Goal: Transaction & Acquisition: Book appointment/travel/reservation

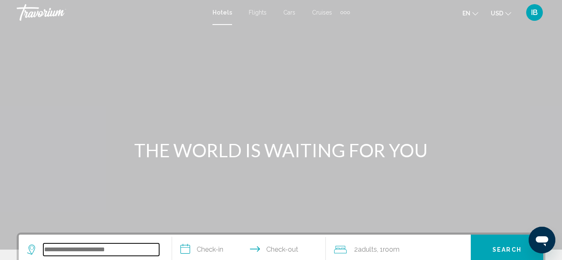
click at [44, 249] on input "Search widget" at bounding box center [101, 250] width 116 height 12
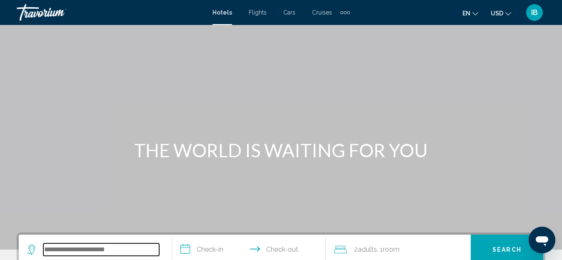
scroll to position [206, 0]
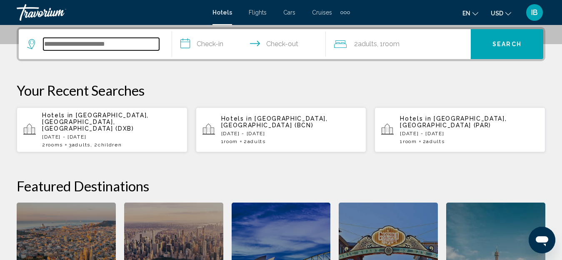
click at [46, 42] on input "Search widget" at bounding box center [101, 44] width 116 height 12
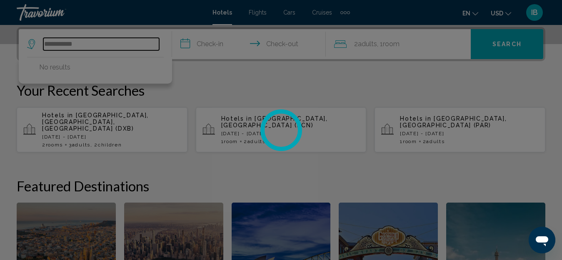
type input "**********"
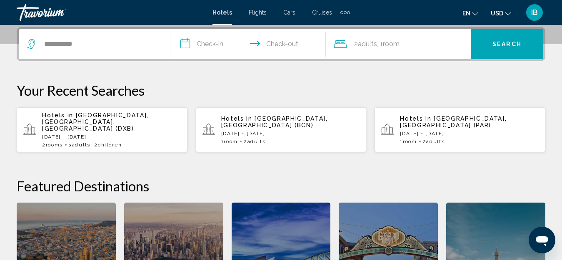
click at [187, 44] on input "**********" at bounding box center [250, 45] width 157 height 32
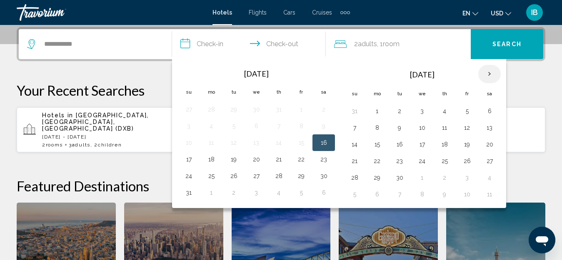
click at [489, 72] on th "Next month" at bounding box center [489, 74] width 22 height 18
drag, startPoint x: 354, startPoint y: 127, endPoint x: 346, endPoint y: 119, distance: 10.6
click at [398, 134] on tr "5 6 7 8 9 10 11" at bounding box center [421, 127] width 157 height 17
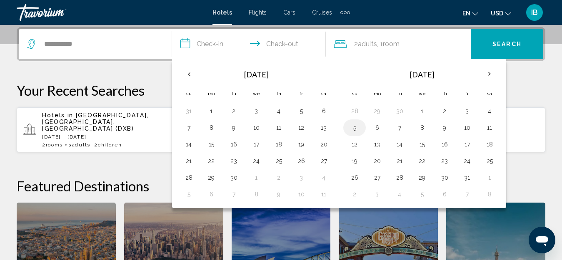
click at [352, 128] on button "5" at bounding box center [354, 128] width 13 height 12
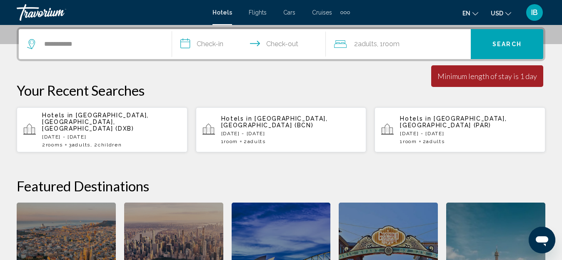
click at [185, 44] on input "**********" at bounding box center [250, 45] width 157 height 32
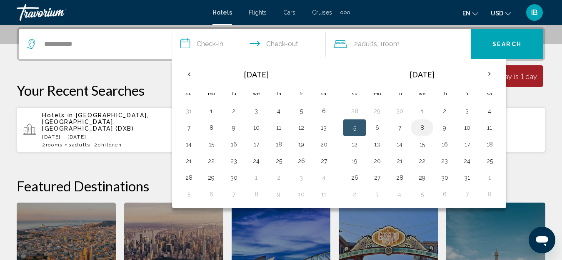
click at [419, 126] on button "8" at bounding box center [421, 128] width 13 height 12
drag, startPoint x: 446, startPoint y: 131, endPoint x: 437, endPoint y: 128, distance: 9.6
click at [437, 128] on td "9" at bounding box center [444, 127] width 22 height 17
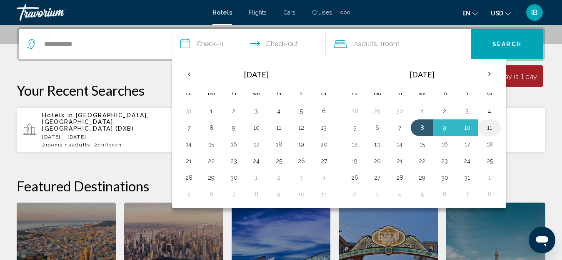
drag, startPoint x: 427, startPoint y: 122, endPoint x: 485, endPoint y: 126, distance: 58.4
click at [485, 126] on tr "5 6 7 8 9 10 11" at bounding box center [421, 127] width 157 height 17
drag, startPoint x: 420, startPoint y: 124, endPoint x: 504, endPoint y: 130, distance: 83.9
click at [504, 130] on div "[DATE] Su Mo Tu We Th Fr Sa 31 1 2 3 4 5 6 7 8 9 10 11 12 13 14 15 16 17 18 19 …" at bounding box center [339, 133] width 334 height 149
click at [351, 144] on button "12" at bounding box center [354, 145] width 13 height 12
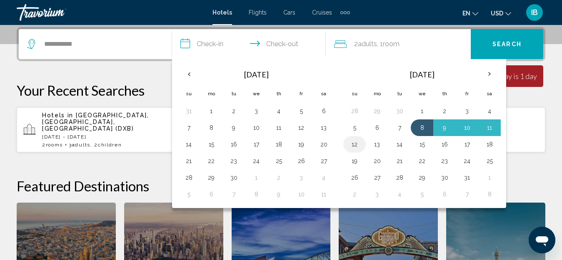
type input "**********"
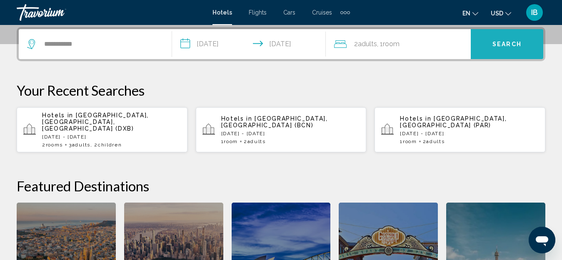
click at [499, 44] on span "Search" at bounding box center [506, 44] width 29 height 7
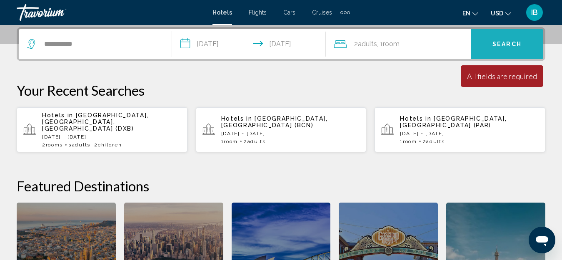
click at [499, 45] on span "Search" at bounding box center [506, 44] width 29 height 7
click at [499, 46] on span "Search" at bounding box center [506, 44] width 29 height 7
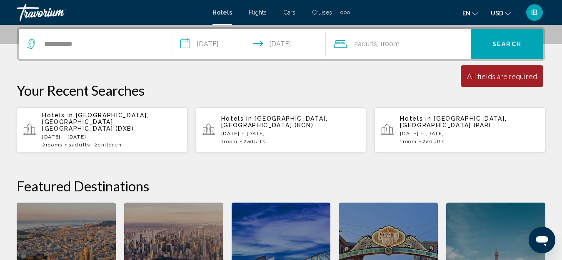
click at [469, 18] on button "en English Español Français Italiano Português русский" at bounding box center [470, 13] width 16 height 12
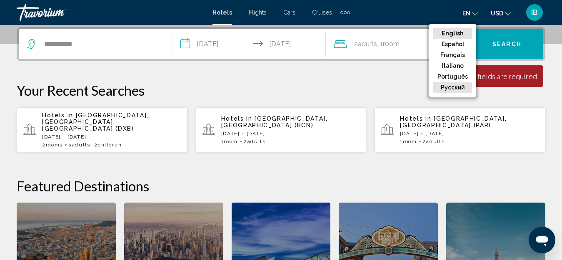
click at [454, 82] on button "русский" at bounding box center [452, 87] width 39 height 11
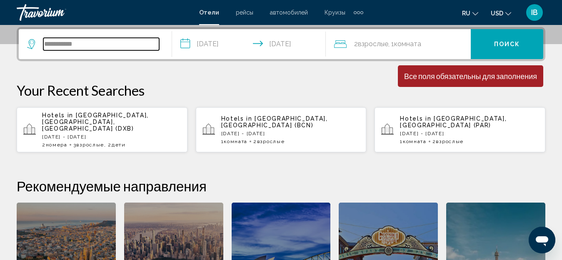
click at [81, 44] on input "**********" at bounding box center [101, 44] width 116 height 12
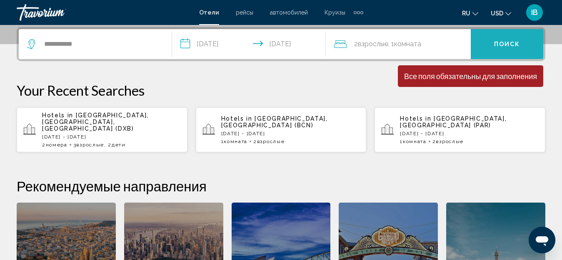
click at [499, 41] on span "Поиск" at bounding box center [507, 44] width 26 height 7
click at [498, 43] on span "Поиск" at bounding box center [507, 44] width 26 height 7
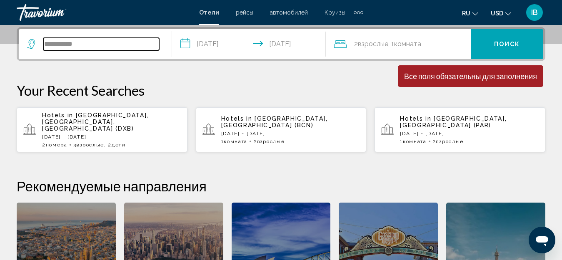
click at [80, 45] on input "**********" at bounding box center [101, 44] width 116 height 12
type input "*"
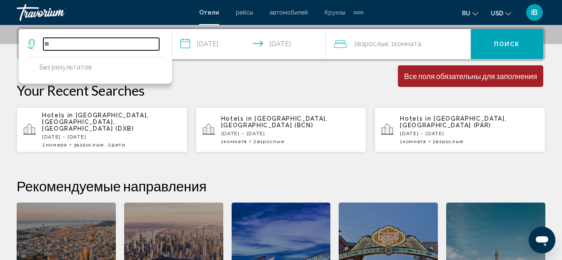
type input "*"
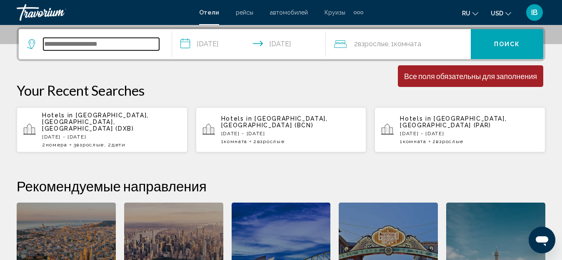
click at [45, 42] on input "Search widget" at bounding box center [101, 44] width 116 height 12
type input "*"
click at [45, 44] on input "Search widget" at bounding box center [101, 44] width 116 height 12
click at [45, 45] on input "*" at bounding box center [101, 44] width 116 height 12
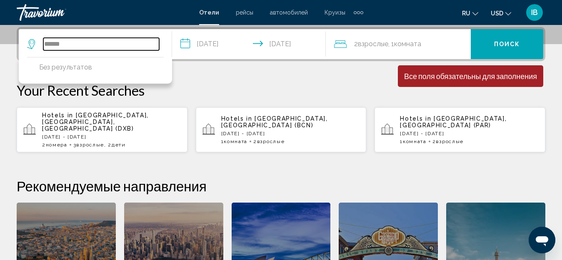
click at [65, 42] on input "******" at bounding box center [101, 44] width 116 height 12
type input "*"
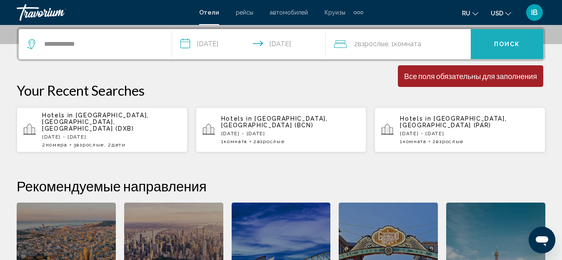
click at [505, 45] on span "Поиск" at bounding box center [507, 44] width 26 height 7
click at [505, 44] on span "Поиск" at bounding box center [507, 44] width 26 height 7
click at [505, 45] on span "Поиск" at bounding box center [507, 44] width 26 height 7
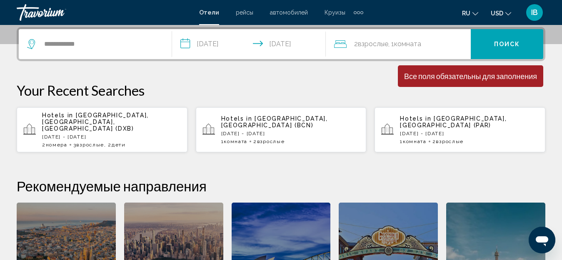
click at [381, 46] on span "Взрослые" at bounding box center [373, 44] width 30 height 8
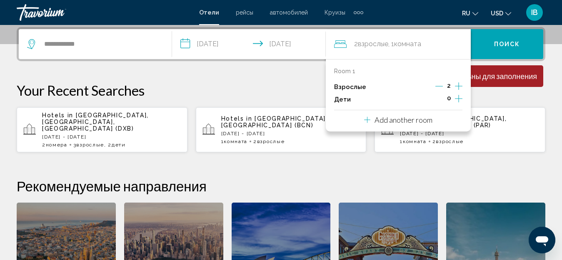
click at [458, 99] on icon "Increment children" at bounding box center [458, 99] width 7 height 10
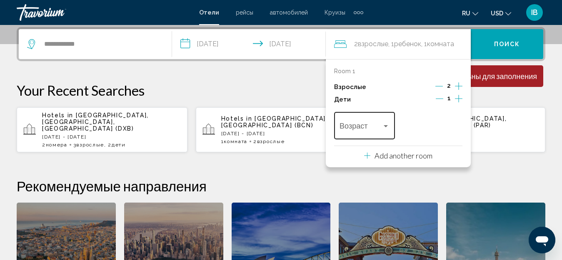
click at [386, 126] on div "Travelers: 2 adults, 1 child" at bounding box center [385, 126] width 4 height 2
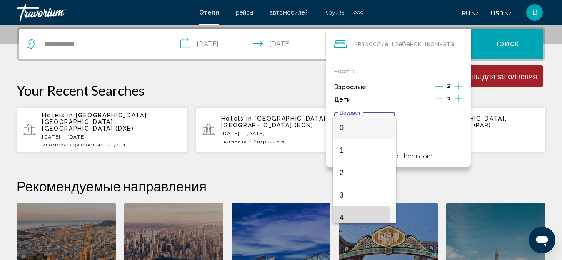
click at [342, 218] on span "4" at bounding box center [364, 217] width 50 height 22
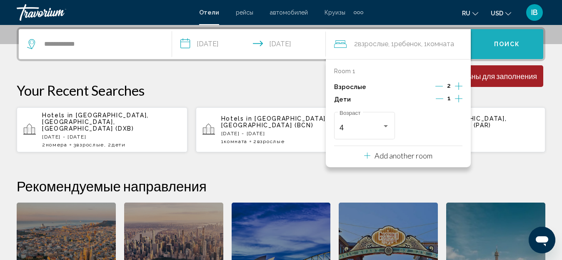
click at [501, 34] on button "Поиск" at bounding box center [506, 44] width 72 height 30
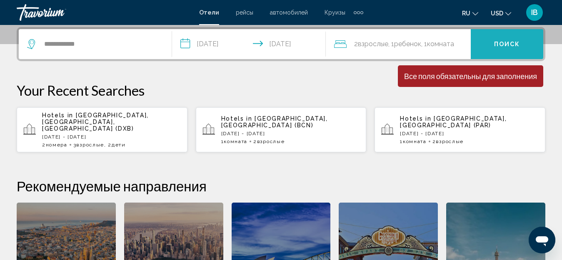
click at [500, 43] on span "Поиск" at bounding box center [507, 44] width 26 height 7
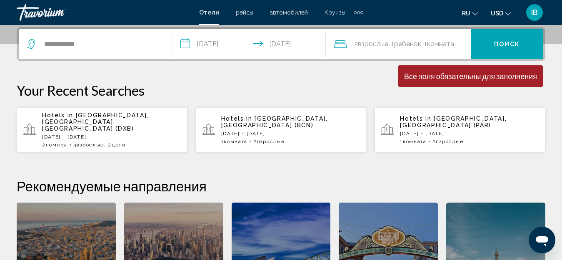
click at [404, 42] on span "Ребенок" at bounding box center [407, 44] width 27 height 8
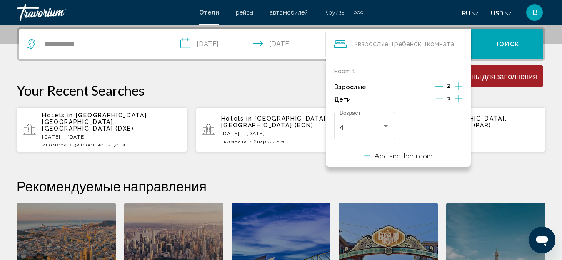
click at [438, 98] on icon "Decrement children" at bounding box center [438, 98] width 7 height 7
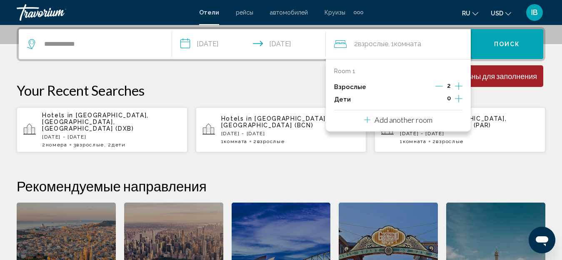
click at [206, 12] on span "Отели" at bounding box center [209, 12] width 20 height 7
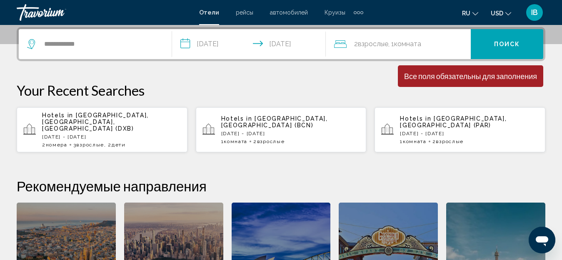
click at [206, 12] on span "Отели" at bounding box center [209, 12] width 20 height 7
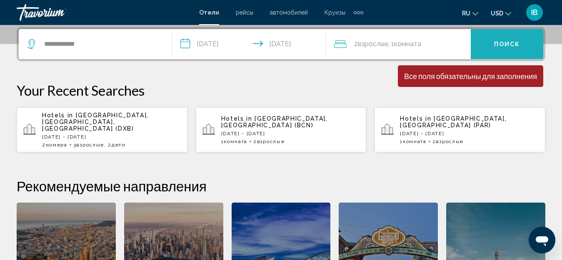
click at [507, 43] on span "Поиск" at bounding box center [507, 44] width 26 height 7
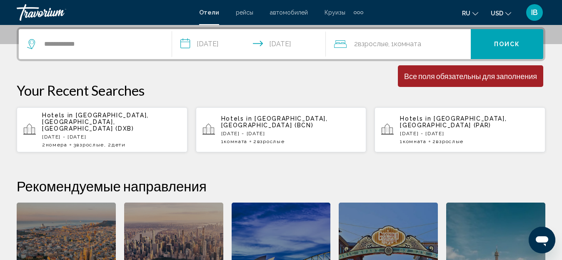
click at [507, 43] on span "Поиск" at bounding box center [507, 44] width 26 height 7
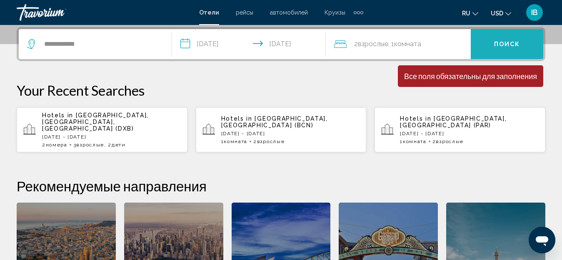
click at [489, 41] on button "Поиск" at bounding box center [506, 44] width 72 height 30
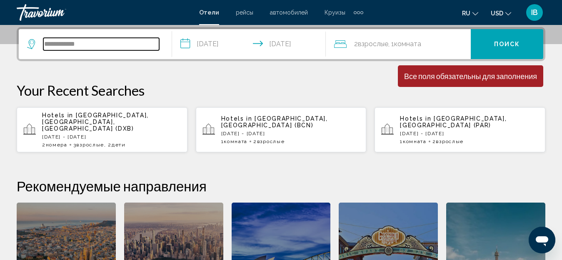
click at [137, 39] on input "**********" at bounding box center [101, 44] width 116 height 12
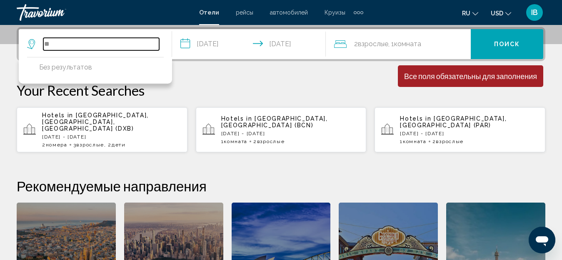
type input "*"
type input "******"
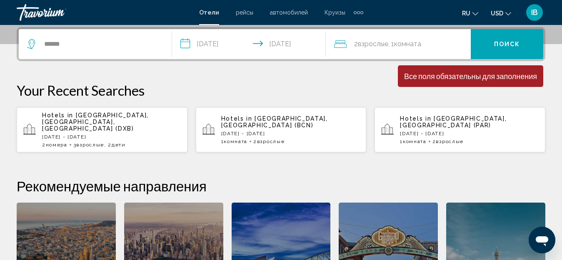
click at [209, 66] on div "**********" at bounding box center [281, 181] width 562 height 309
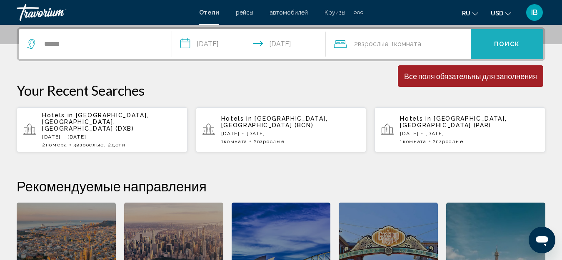
click at [481, 51] on button "Поиск" at bounding box center [506, 44] width 72 height 30
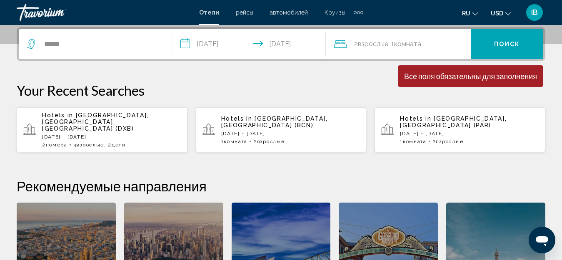
click at [443, 43] on div "2 Взрослый Взрослые , 1 Комната номера" at bounding box center [402, 44] width 137 height 12
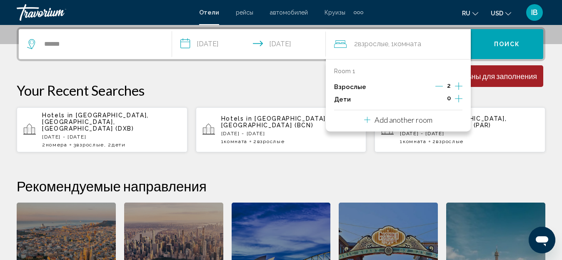
click at [502, 104] on div "Your Recent Searches Hotels in [GEOGRAPHIC_DATA], [GEOGRAPHIC_DATA], [GEOGRAPHI…" at bounding box center [281, 117] width 528 height 71
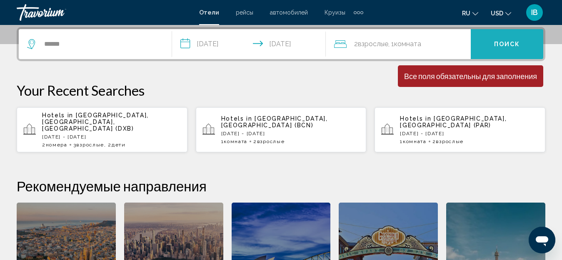
click at [499, 40] on span "Поиск" at bounding box center [507, 43] width 26 height 7
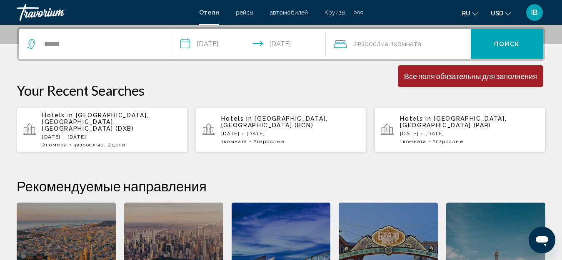
click at [302, 44] on input "**********" at bounding box center [250, 45] width 157 height 32
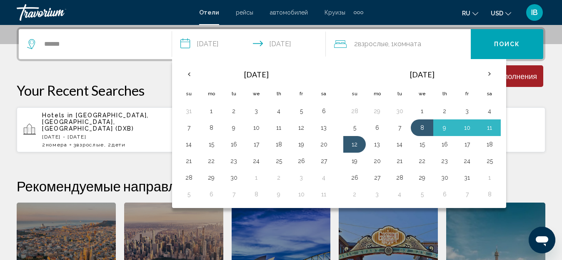
click at [507, 130] on div "Hotels in [GEOGRAPHIC_DATA], [GEOGRAPHIC_DATA] (PAR) [DATE] - [DATE] 1 Комната …" at bounding box center [469, 129] width 139 height 29
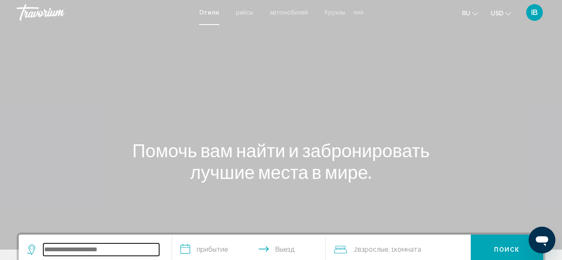
click at [45, 249] on input "Search widget" at bounding box center [101, 250] width 116 height 12
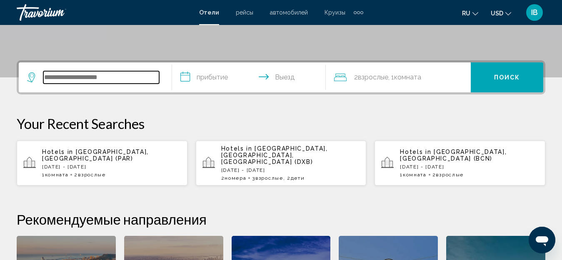
scroll to position [206, 0]
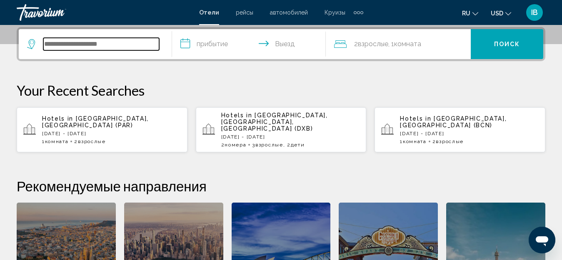
type input "*"
type input "*****"
click at [188, 47] on input "**********" at bounding box center [250, 45] width 157 height 32
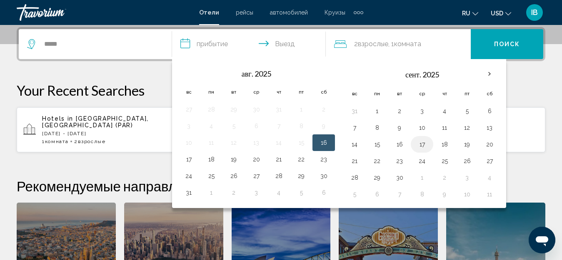
click at [423, 144] on button "17" at bounding box center [421, 145] width 13 height 12
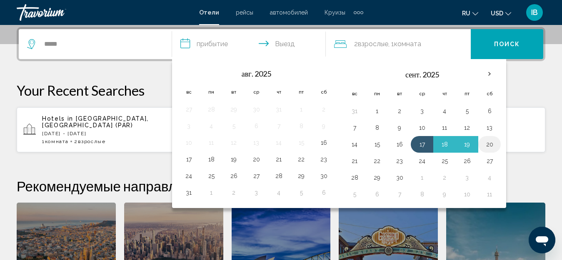
drag, startPoint x: 423, startPoint y: 144, endPoint x: 488, endPoint y: 141, distance: 65.4
click at [488, 141] on tr "14 15 16 17 18 19 20" at bounding box center [421, 144] width 157 height 17
click at [488, 141] on button "20" at bounding box center [488, 145] width 13 height 12
type input "**********"
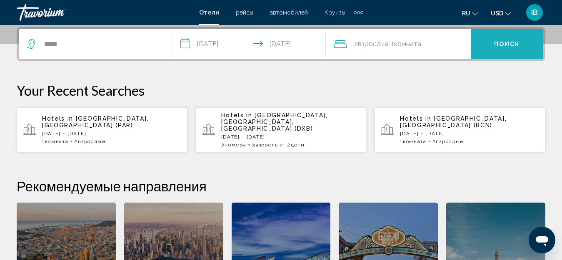
click at [495, 49] on button "Поиск" at bounding box center [506, 44] width 72 height 30
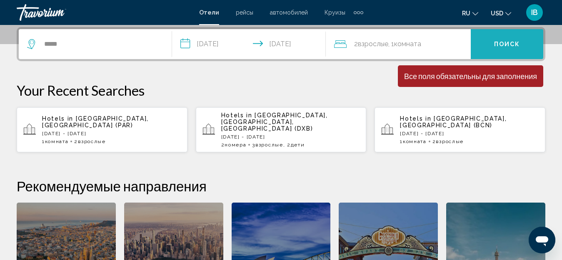
click at [495, 50] on button "Поиск" at bounding box center [506, 44] width 72 height 30
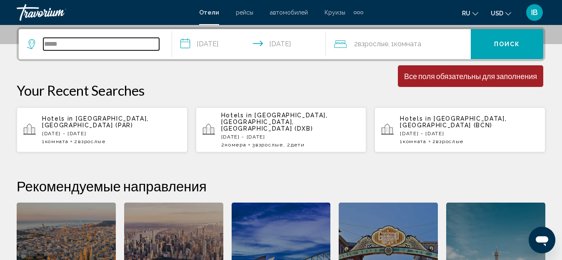
click at [65, 44] on input "*****" at bounding box center [101, 44] width 116 height 12
type input "*"
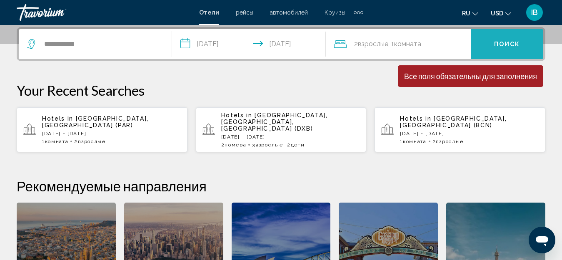
click at [492, 46] on button "Поиск" at bounding box center [506, 44] width 72 height 30
click at [492, 47] on button "Поиск" at bounding box center [506, 44] width 72 height 30
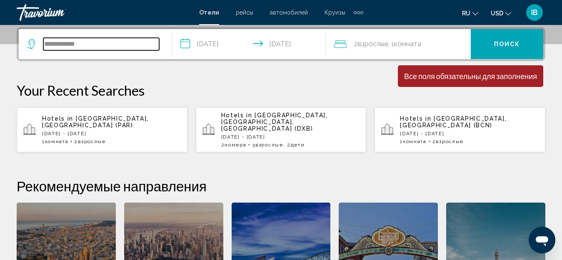
click at [128, 47] on input "**********" at bounding box center [101, 44] width 116 height 12
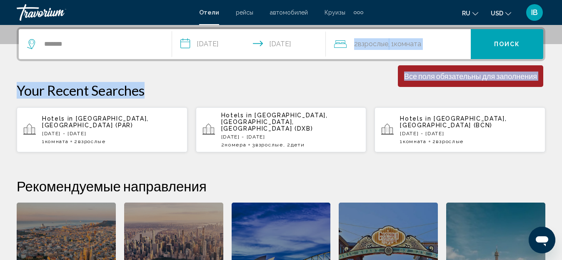
drag, startPoint x: 249, startPoint y: 64, endPoint x: 173, endPoint y: 41, distance: 79.6
click at [173, 41] on div "**********" at bounding box center [281, 181] width 562 height 309
click at [211, 12] on span "Отели" at bounding box center [209, 12] width 20 height 7
click at [209, 13] on span "Отели" at bounding box center [209, 12] width 20 height 7
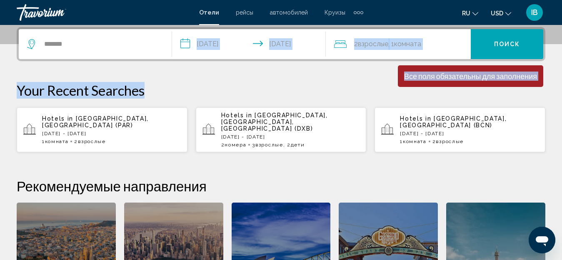
click at [209, 13] on span "Отели" at bounding box center [209, 12] width 20 height 7
click at [504, 37] on button "Поиск" at bounding box center [506, 44] width 72 height 30
click at [504, 42] on span "Поиск" at bounding box center [507, 44] width 26 height 7
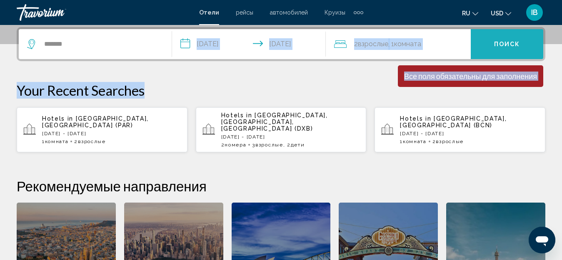
click at [504, 42] on span "Поиск" at bounding box center [507, 44] width 26 height 7
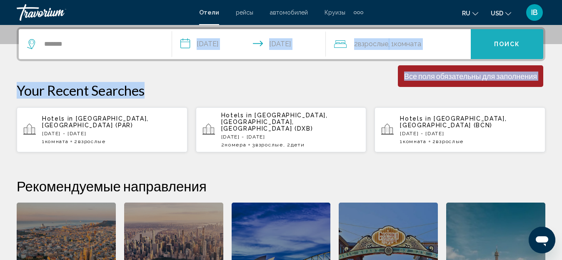
click at [504, 42] on span "Поиск" at bounding box center [507, 44] width 26 height 7
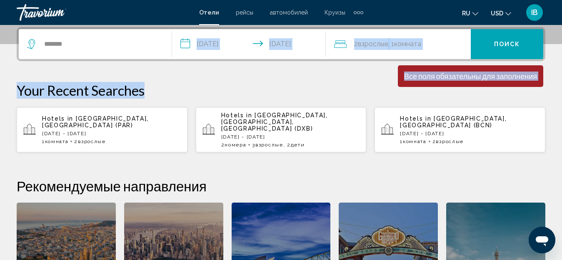
click at [209, 13] on span "Отели" at bounding box center [209, 12] width 20 height 7
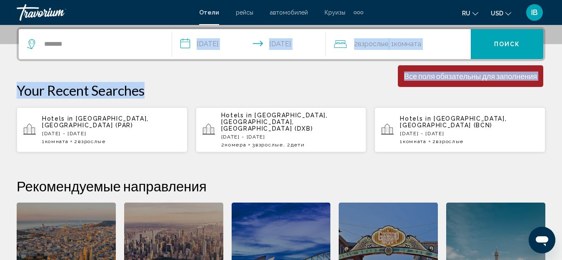
click at [209, 13] on span "Отели" at bounding box center [209, 12] width 20 height 7
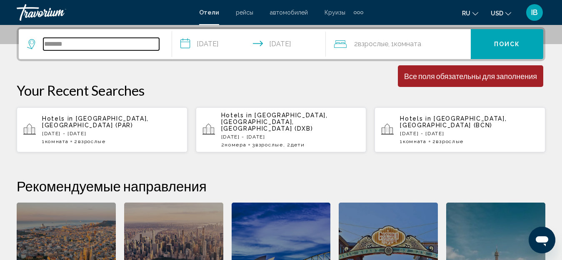
click at [67, 45] on input "******" at bounding box center [101, 44] width 116 height 12
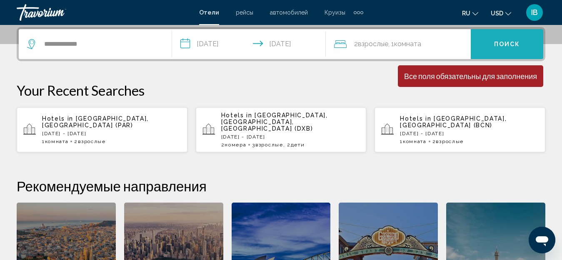
click at [501, 47] on span "Поиск" at bounding box center [507, 44] width 26 height 7
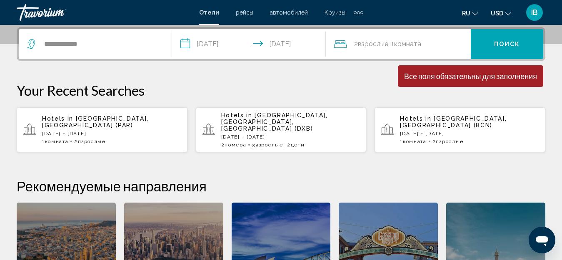
click at [501, 47] on span "Поиск" at bounding box center [507, 44] width 26 height 7
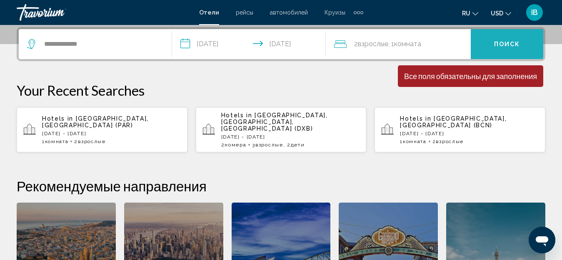
click at [501, 47] on span "Поиск" at bounding box center [507, 44] width 26 height 7
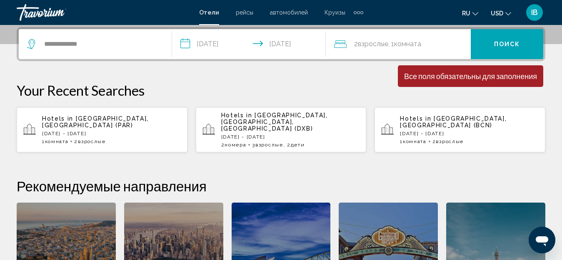
click at [501, 47] on span "Поиск" at bounding box center [507, 44] width 26 height 7
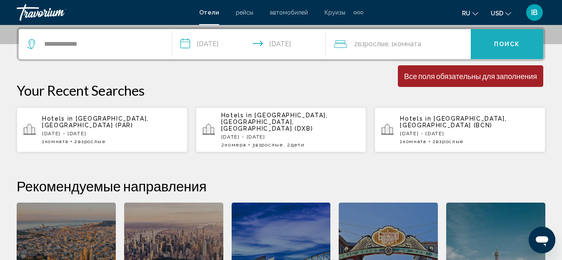
click at [501, 45] on span "Поиск" at bounding box center [507, 44] width 26 height 7
click at [501, 44] on span "Поиск" at bounding box center [507, 44] width 26 height 7
click at [501, 45] on span "Поиск" at bounding box center [507, 44] width 26 height 7
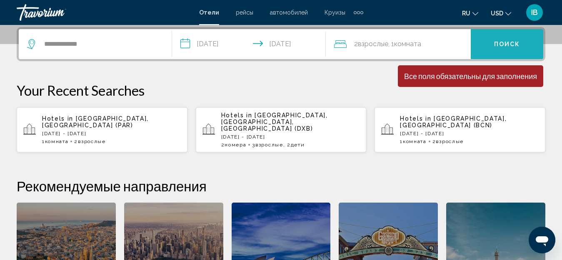
click at [501, 45] on span "Поиск" at bounding box center [507, 44] width 26 height 7
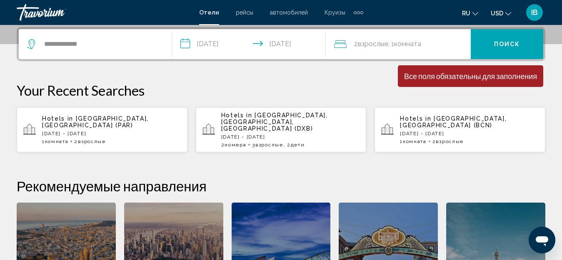
click at [489, 77] on div "Все поля обязательны для заполнения" at bounding box center [470, 76] width 133 height 9
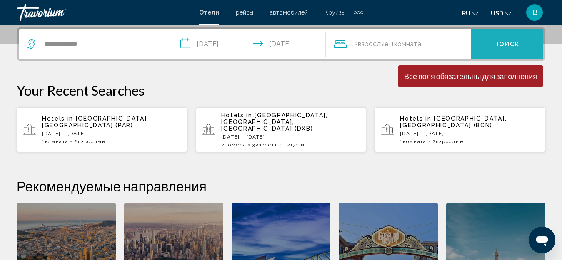
click at [502, 45] on span "Поиск" at bounding box center [507, 44] width 26 height 7
click at [502, 46] on span "Поиск" at bounding box center [507, 44] width 26 height 7
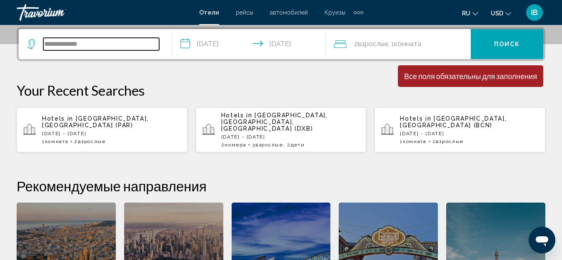
click at [54, 50] on input "**********" at bounding box center [101, 44] width 116 height 12
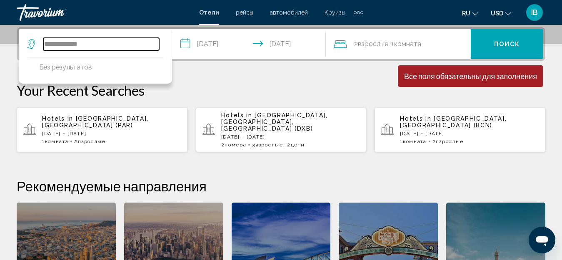
click at [88, 45] on input "**********" at bounding box center [101, 44] width 116 height 12
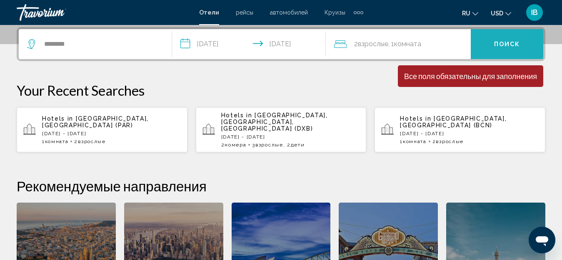
click at [508, 44] on span "Поиск" at bounding box center [507, 44] width 26 height 7
click at [507, 44] on span "Поиск" at bounding box center [507, 44] width 26 height 7
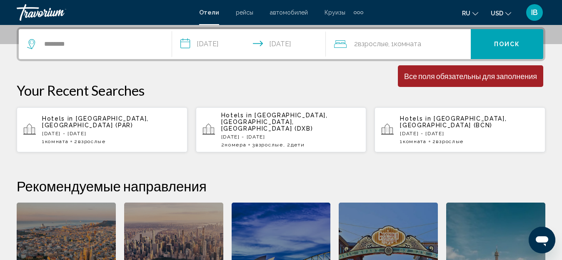
click at [507, 44] on span "Поиск" at bounding box center [507, 44] width 26 height 7
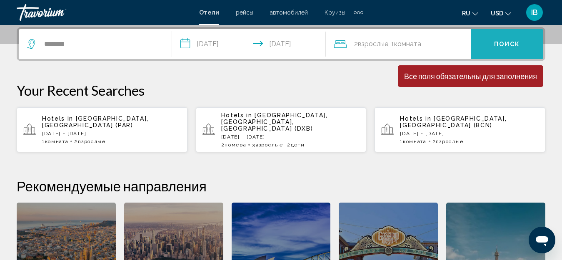
click at [507, 44] on span "Поиск" at bounding box center [507, 44] width 26 height 7
click at [494, 46] on span "Поиск" at bounding box center [507, 44] width 26 height 7
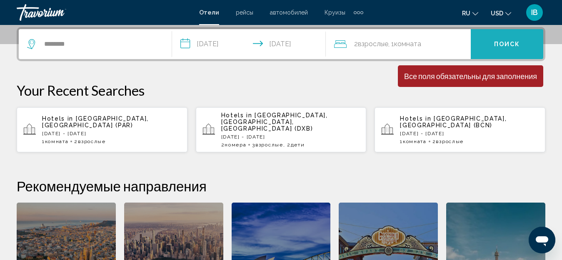
click at [494, 46] on span "Поиск" at bounding box center [507, 44] width 26 height 7
click at [494, 45] on span "Поиск" at bounding box center [507, 44] width 26 height 7
click at [505, 42] on span "Поиск" at bounding box center [507, 44] width 26 height 7
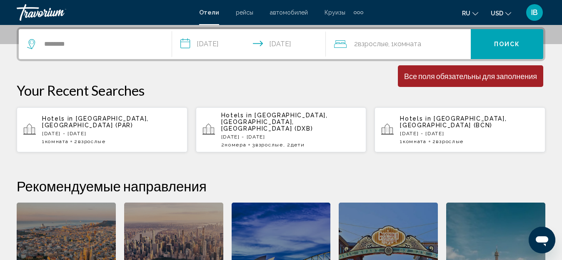
click at [534, 10] on span "IB" at bounding box center [534, 12] width 7 height 8
click at [505, 41] on div "[PERSON_NAME]" at bounding box center [497, 39] width 60 height 9
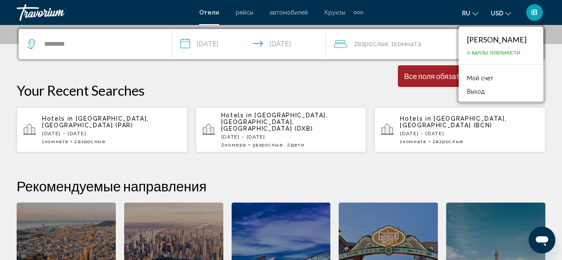
click at [543, 64] on div "[PERSON_NAME] 0 Баллы лояльности Мой счет Выход" at bounding box center [500, 64] width 89 height 79
click at [550, 59] on div "**********" at bounding box center [281, 181] width 562 height 309
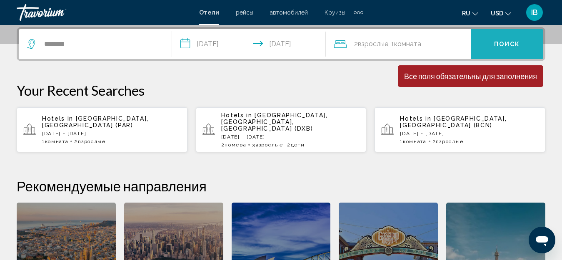
click at [508, 44] on span "Поиск" at bounding box center [507, 44] width 26 height 7
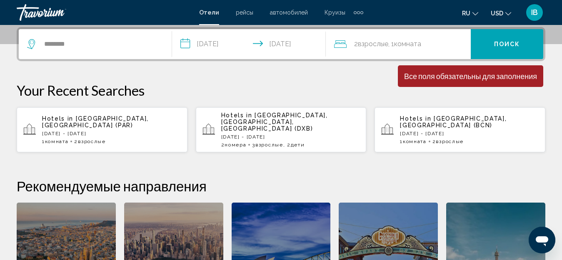
click at [508, 43] on span "Поиск" at bounding box center [507, 44] width 26 height 7
click at [508, 44] on span "Поиск" at bounding box center [507, 44] width 26 height 7
click at [509, 44] on span "Поиск" at bounding box center [507, 44] width 26 height 7
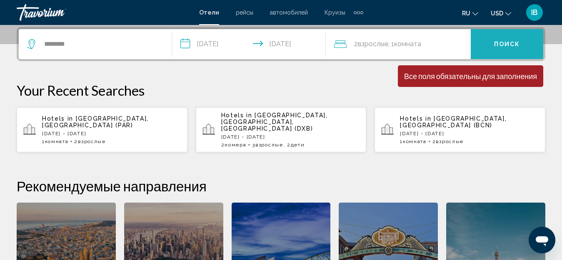
click at [509, 44] on span "Поиск" at bounding box center [507, 44] width 26 height 7
click at [508, 43] on span "Поиск" at bounding box center [507, 44] width 26 height 7
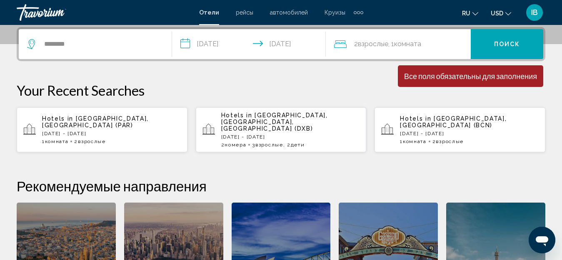
click at [508, 44] on span "Поиск" at bounding box center [507, 44] width 26 height 7
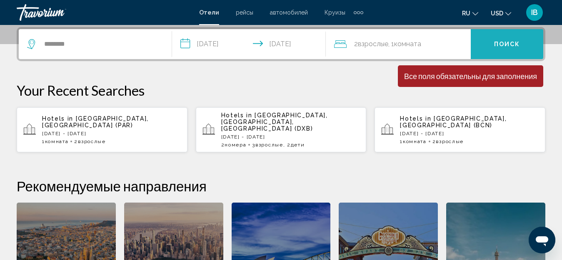
click at [508, 44] on span "Поиск" at bounding box center [507, 44] width 26 height 7
click at [509, 44] on span "Поиск" at bounding box center [507, 44] width 26 height 7
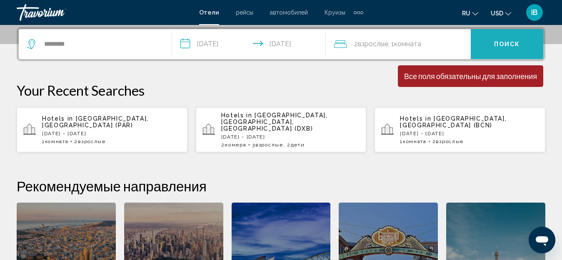
click at [509, 44] on span "Поиск" at bounding box center [507, 44] width 26 height 7
click at [509, 45] on span "Поиск" at bounding box center [507, 44] width 26 height 7
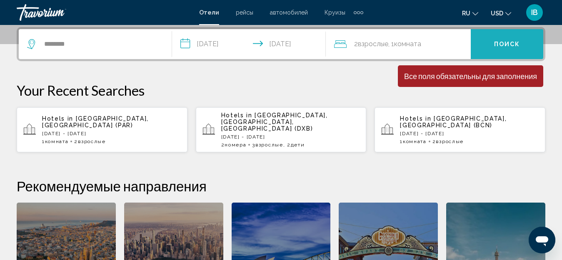
click at [509, 45] on span "Поиск" at bounding box center [507, 44] width 26 height 7
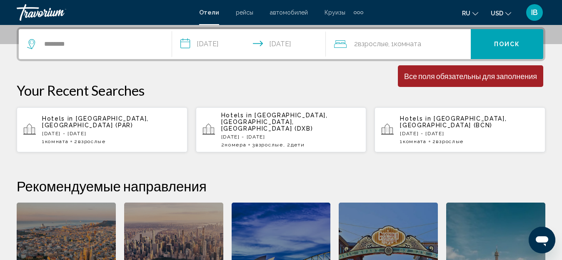
click at [509, 45] on span "Поиск" at bounding box center [507, 44] width 26 height 7
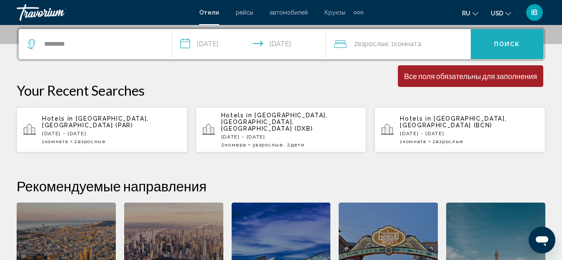
click at [509, 45] on span "Поиск" at bounding box center [507, 44] width 26 height 7
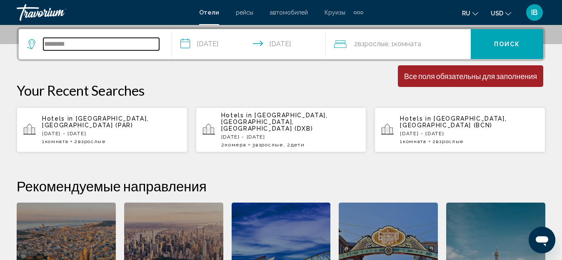
click at [69, 42] on input "******" at bounding box center [101, 44] width 116 height 12
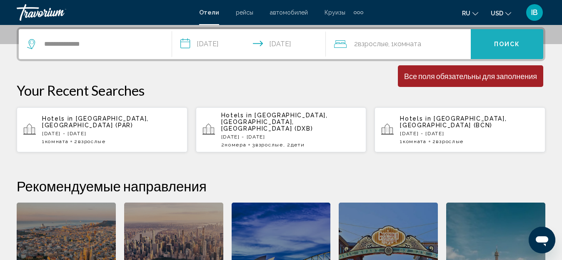
click at [503, 45] on span "Поиск" at bounding box center [507, 44] width 26 height 7
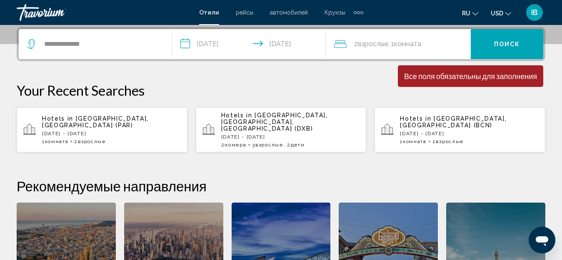
click at [503, 45] on span "Поиск" at bounding box center [507, 44] width 26 height 7
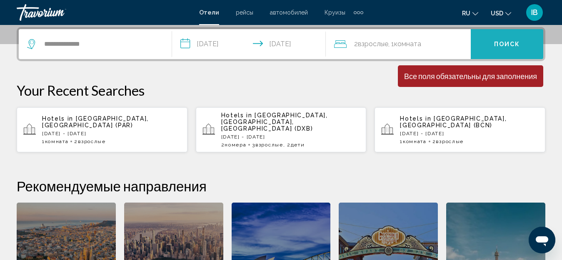
click at [503, 45] on span "Поиск" at bounding box center [507, 44] width 26 height 7
click at [486, 42] on button "Поиск" at bounding box center [506, 44] width 72 height 30
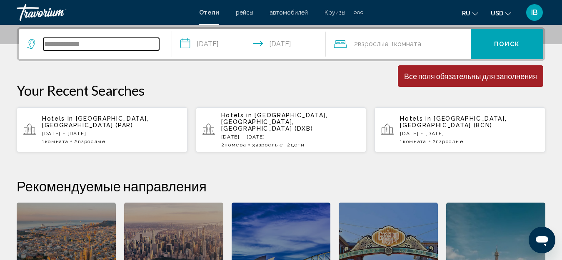
click at [88, 45] on input "**********" at bounding box center [101, 44] width 116 height 12
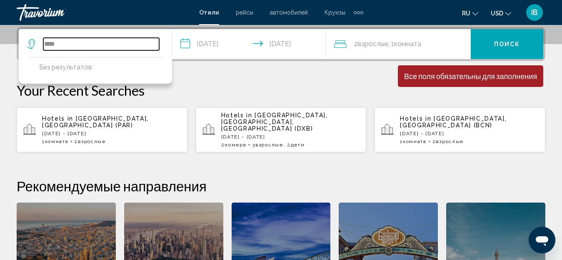
type input "*"
type input "******"
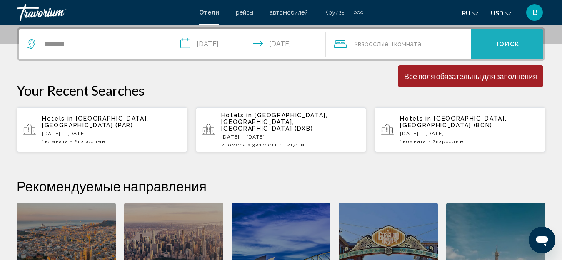
click at [500, 48] on button "Поиск" at bounding box center [506, 44] width 72 height 30
click at [500, 45] on span "Поиск" at bounding box center [507, 44] width 26 height 7
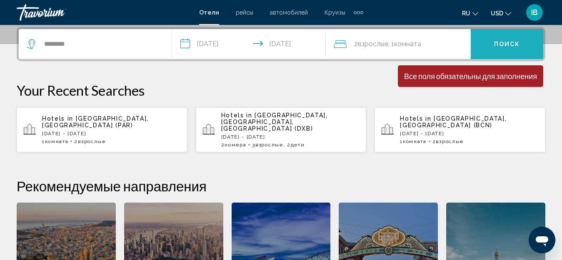
click at [501, 45] on span "Поиск" at bounding box center [507, 44] width 26 height 7
click at [501, 44] on span "Поиск" at bounding box center [507, 44] width 26 height 7
click at [501, 43] on span "Поиск" at bounding box center [507, 44] width 26 height 7
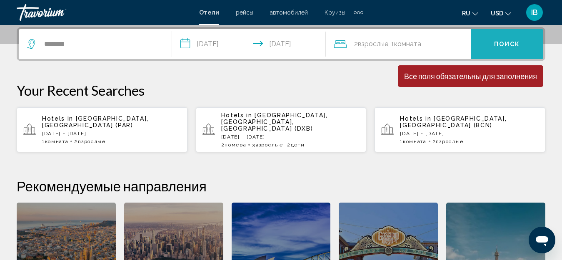
click at [501, 44] on span "Поиск" at bounding box center [507, 44] width 26 height 7
click at [501, 43] on span "Поиск" at bounding box center [507, 44] width 26 height 7
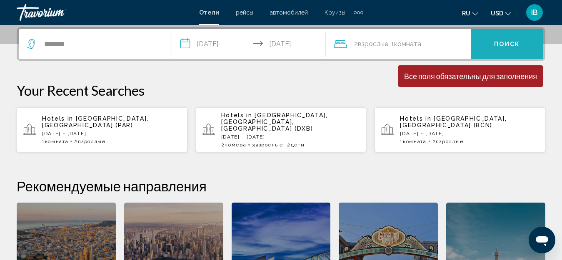
click at [501, 43] on span "Поиск" at bounding box center [507, 44] width 26 height 7
